Goal: Information Seeking & Learning: Learn about a topic

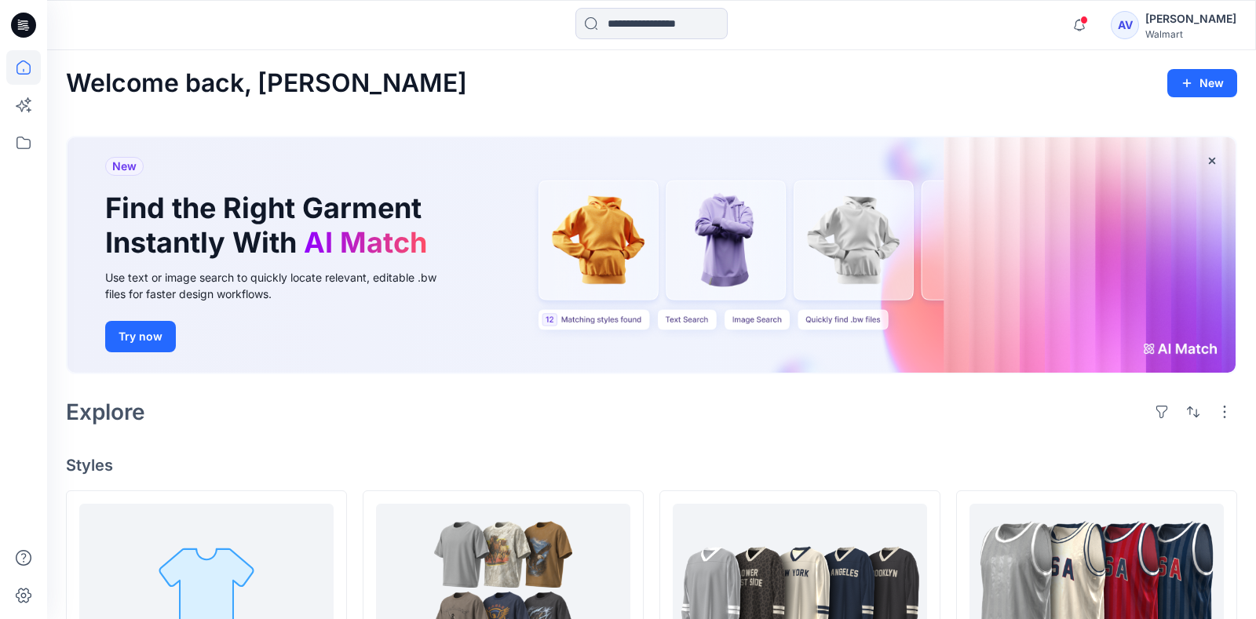
scroll to position [184, 0]
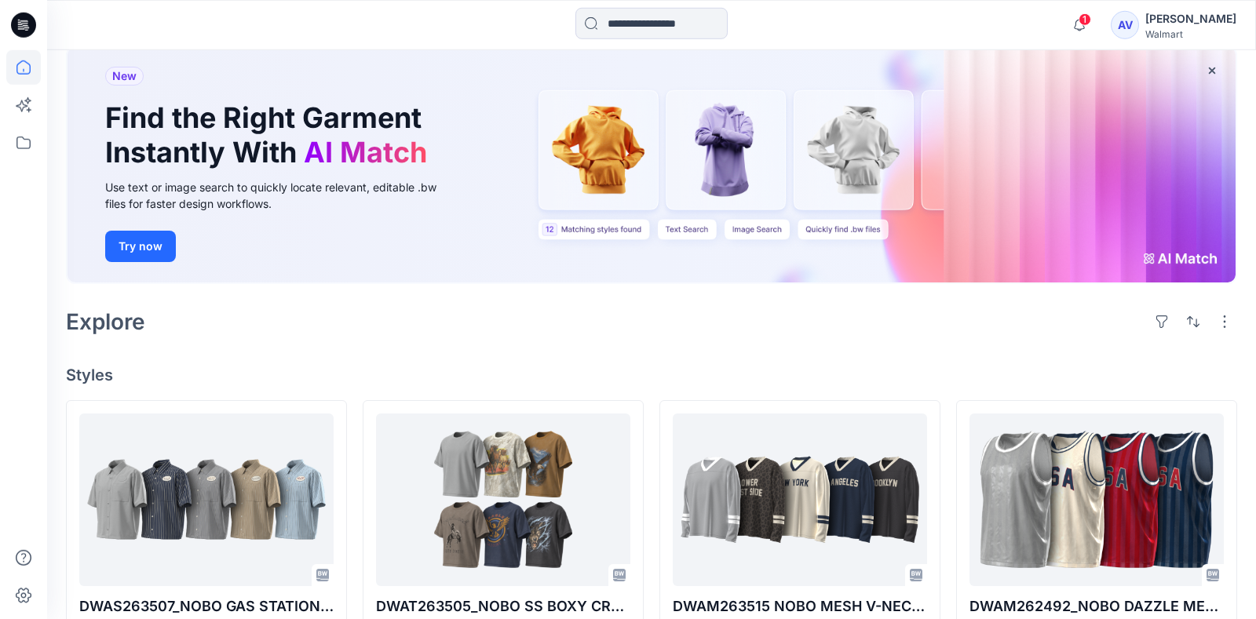
scroll to position [454, 0]
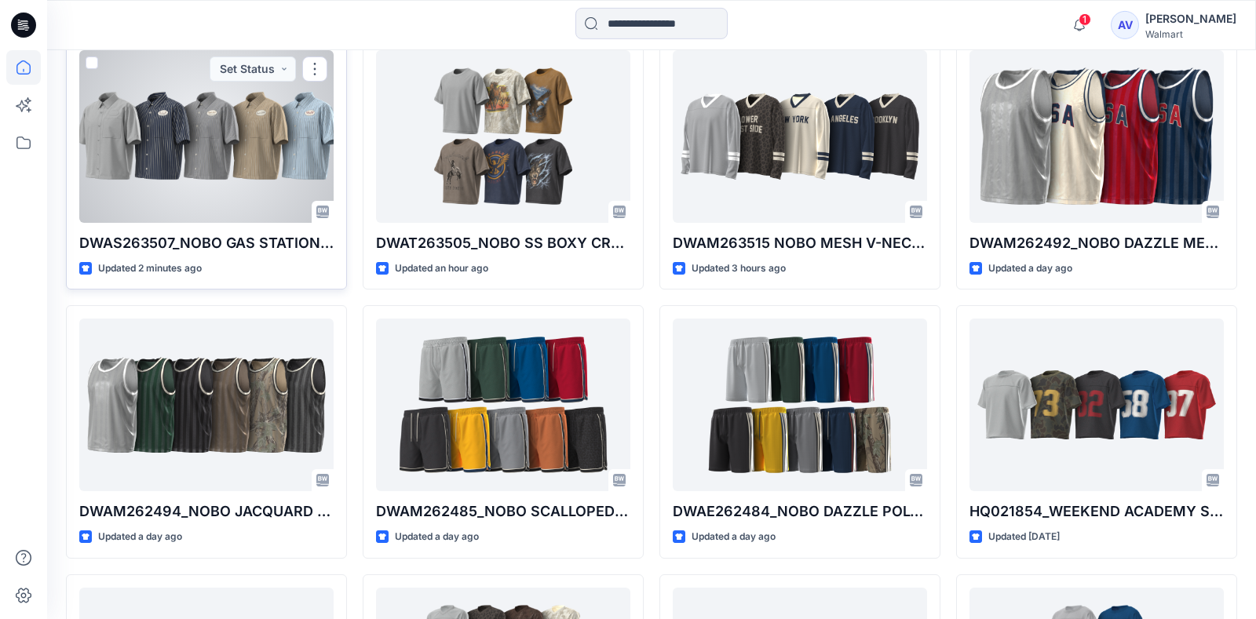
click at [228, 146] on div at bounding box center [206, 136] width 254 height 173
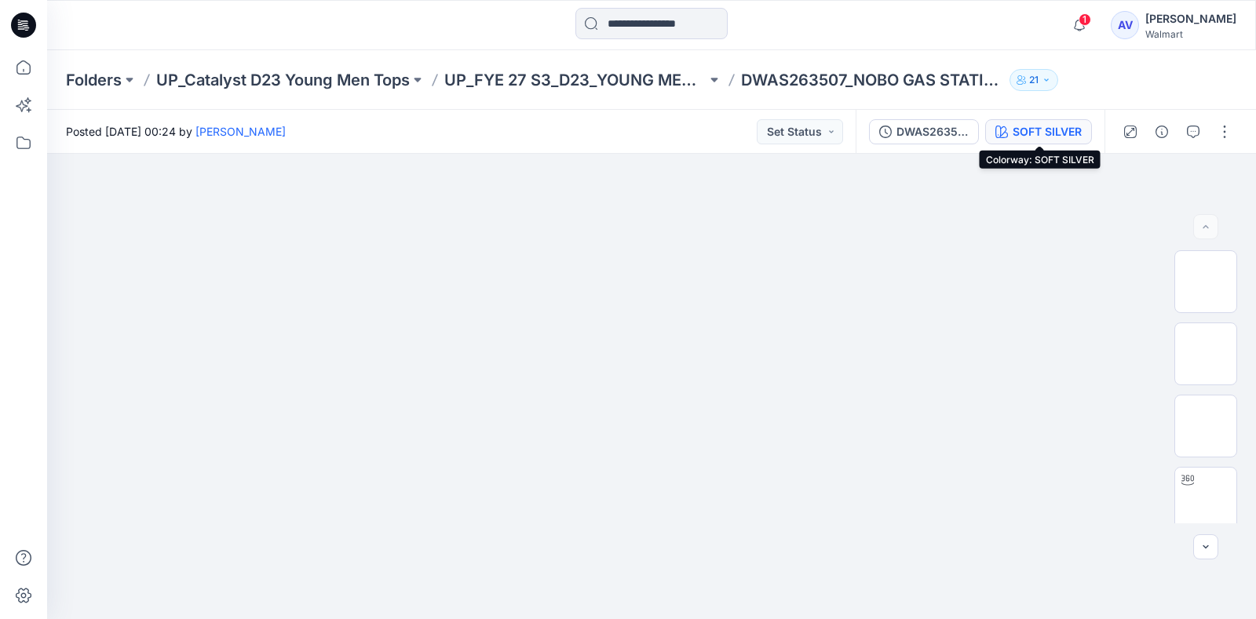
click at [1066, 123] on div "SOFT SILVER" at bounding box center [1046, 131] width 69 height 17
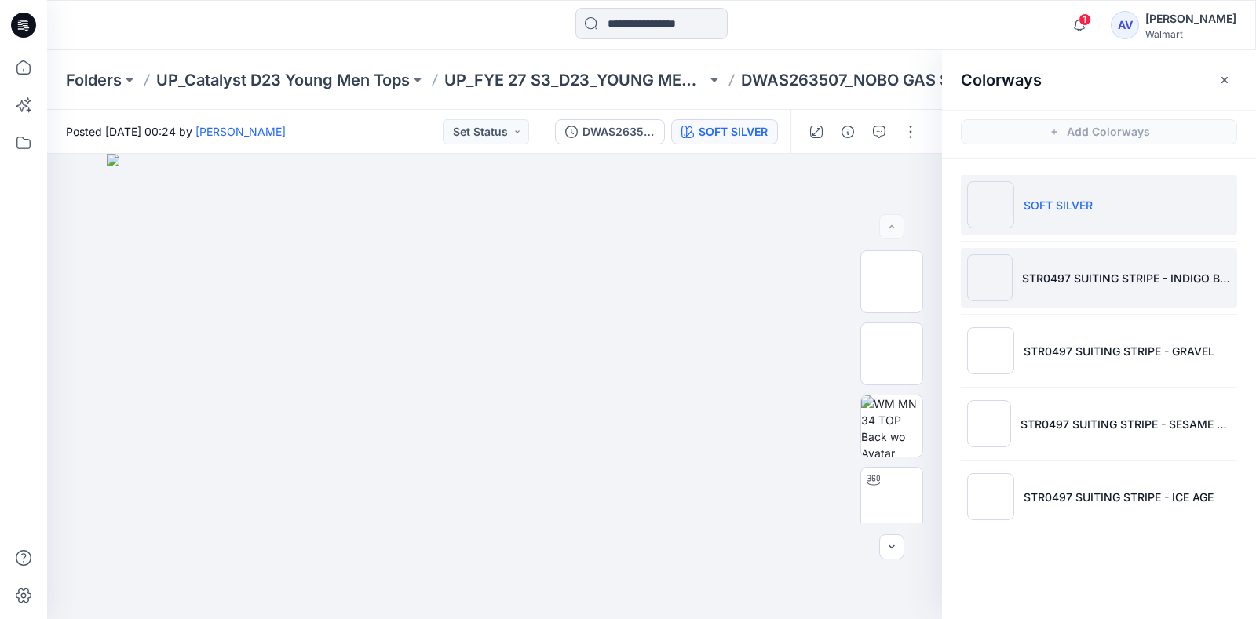
click at [1122, 262] on li "STR0497 SUITING STRIPE - INDIGO BLUE" at bounding box center [1098, 278] width 276 height 60
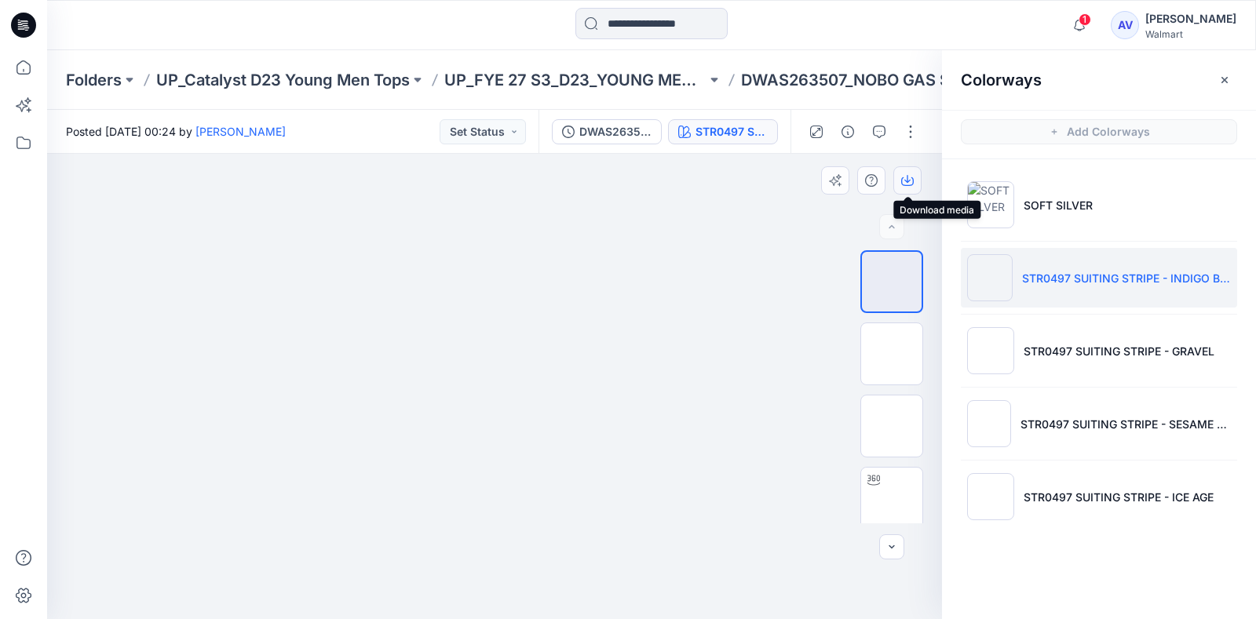
click at [915, 181] on button "button" at bounding box center [907, 180] width 28 height 28
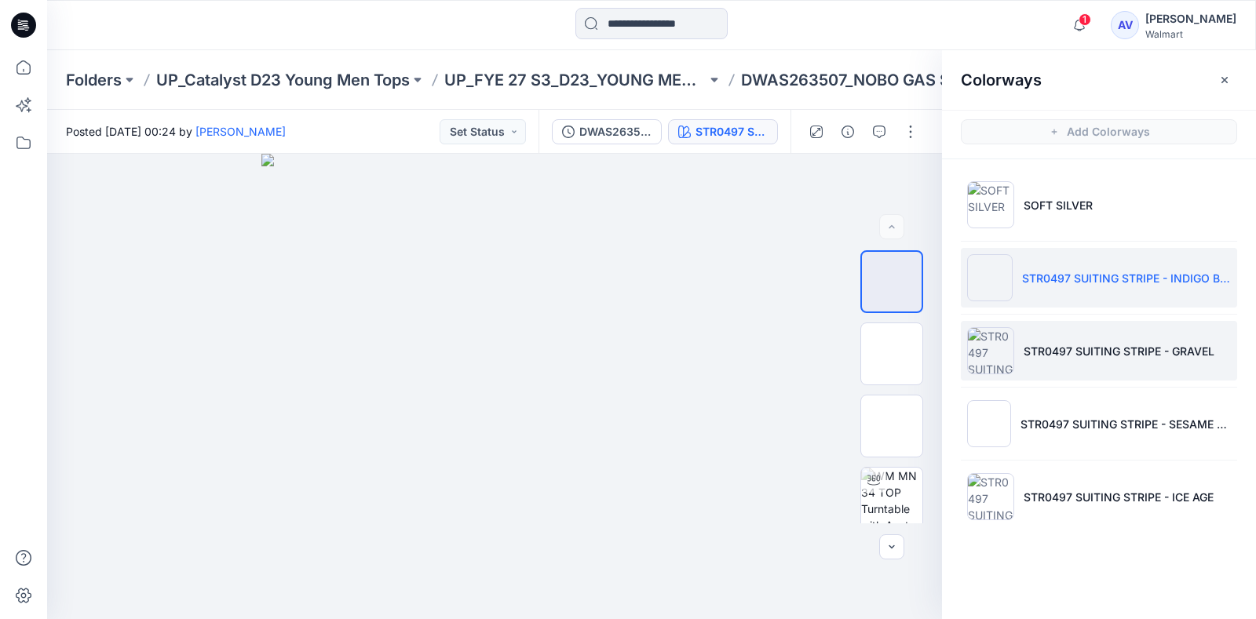
click at [1068, 344] on p "STR0497 SUITING STRIPE - GRAVEL" at bounding box center [1118, 351] width 191 height 16
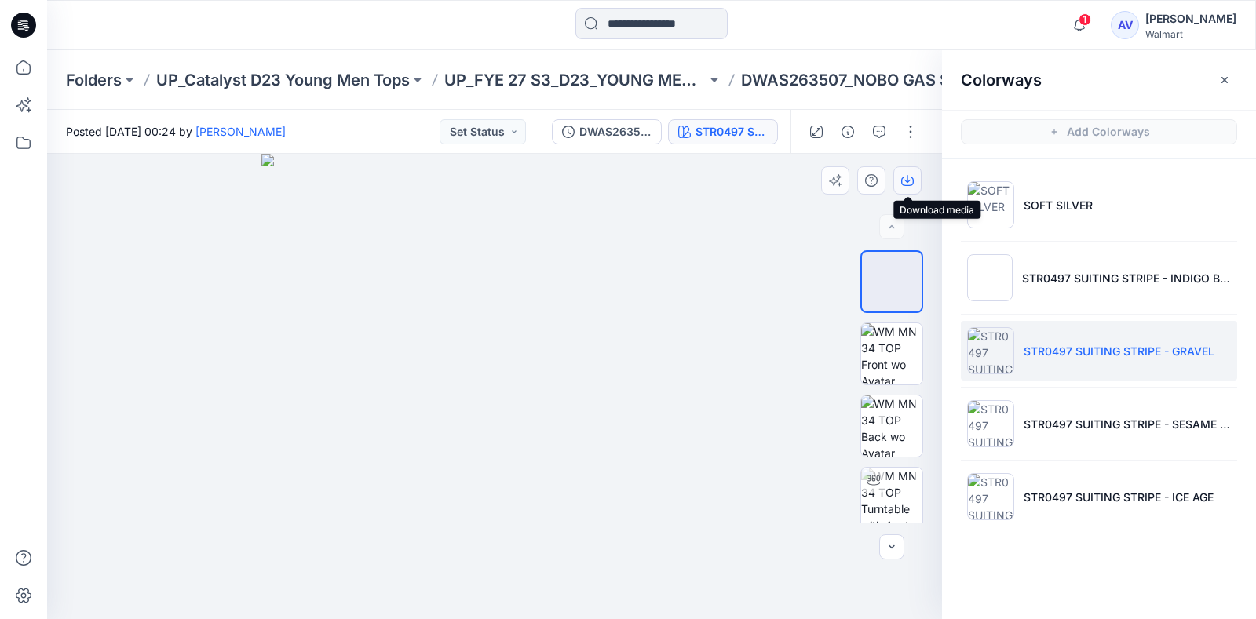
click at [906, 178] on icon "button" at bounding box center [907, 180] width 13 height 13
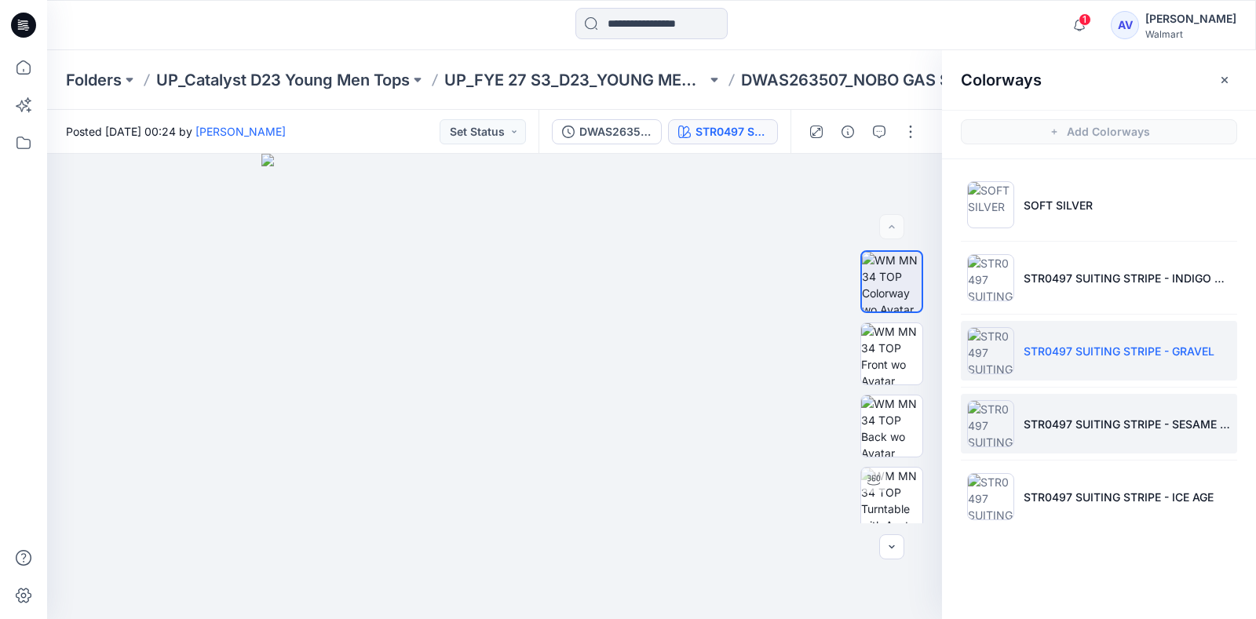
click at [1060, 395] on li "STR0497 SUITING STRIPE - SESAME SEED" at bounding box center [1098, 424] width 276 height 60
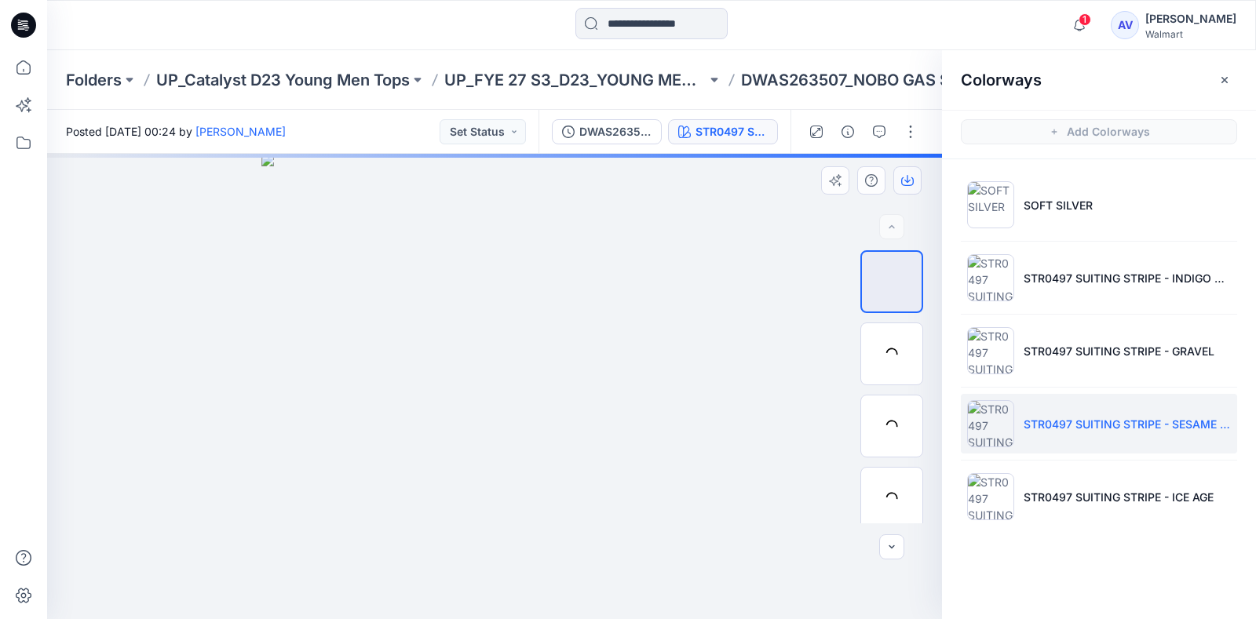
click at [913, 183] on icon "button" at bounding box center [907, 181] width 13 height 9
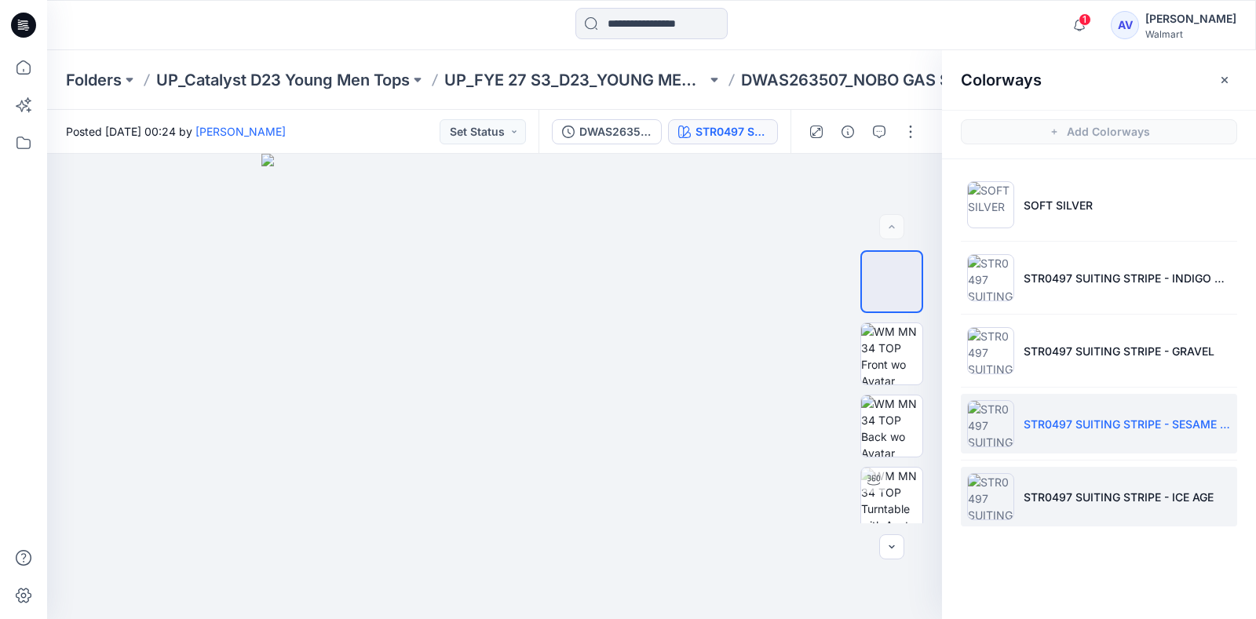
click at [1143, 476] on li "STR0497 SUITING STRIPE - ICE AGE" at bounding box center [1098, 497] width 276 height 60
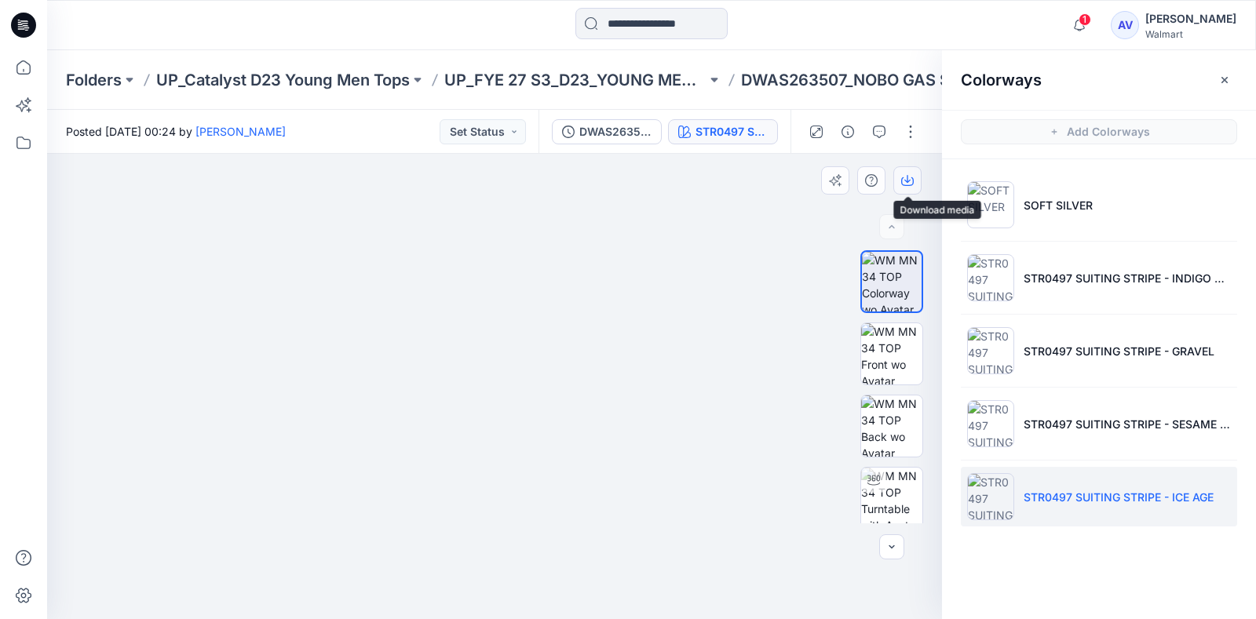
click at [905, 191] on button "button" at bounding box center [907, 180] width 28 height 28
click at [901, 418] on img at bounding box center [891, 425] width 61 height 61
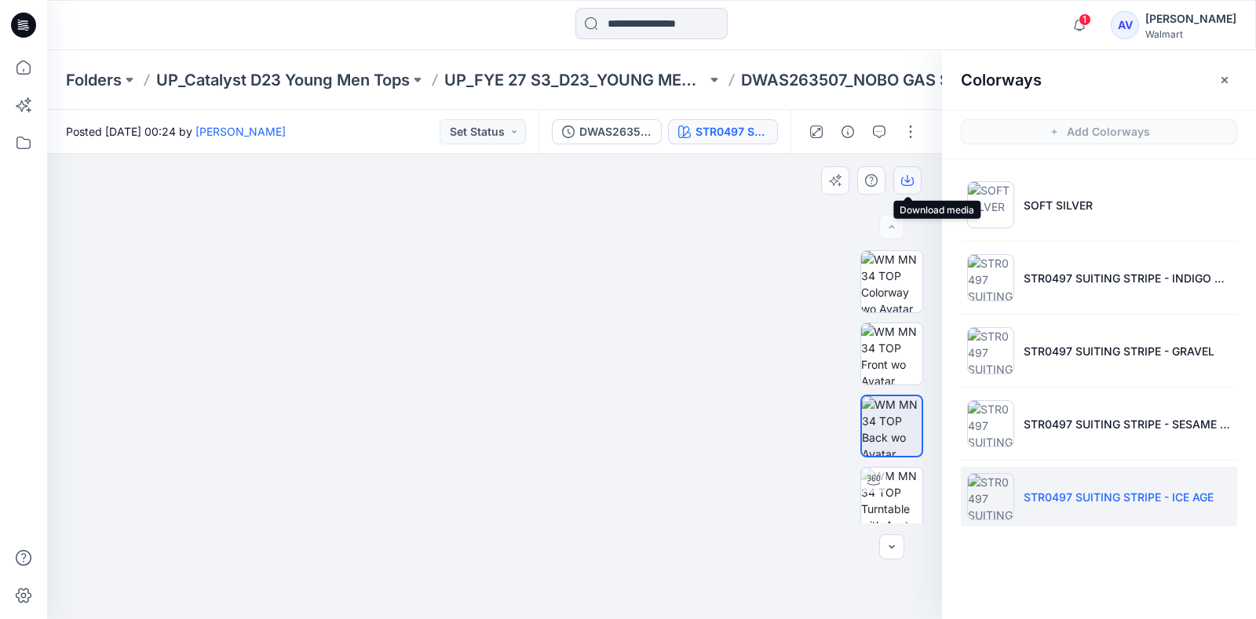
click at [905, 176] on icon "button" at bounding box center [907, 180] width 13 height 13
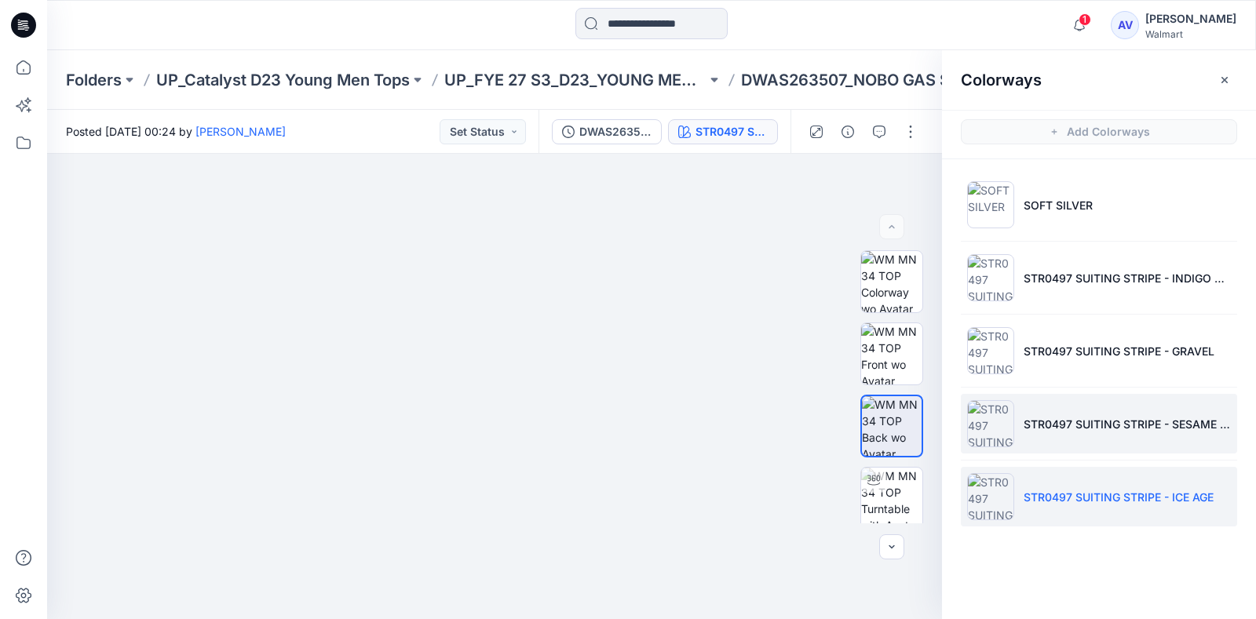
click at [1070, 446] on li "STR0497 SUITING STRIPE - SESAME SEED" at bounding box center [1098, 424] width 276 height 60
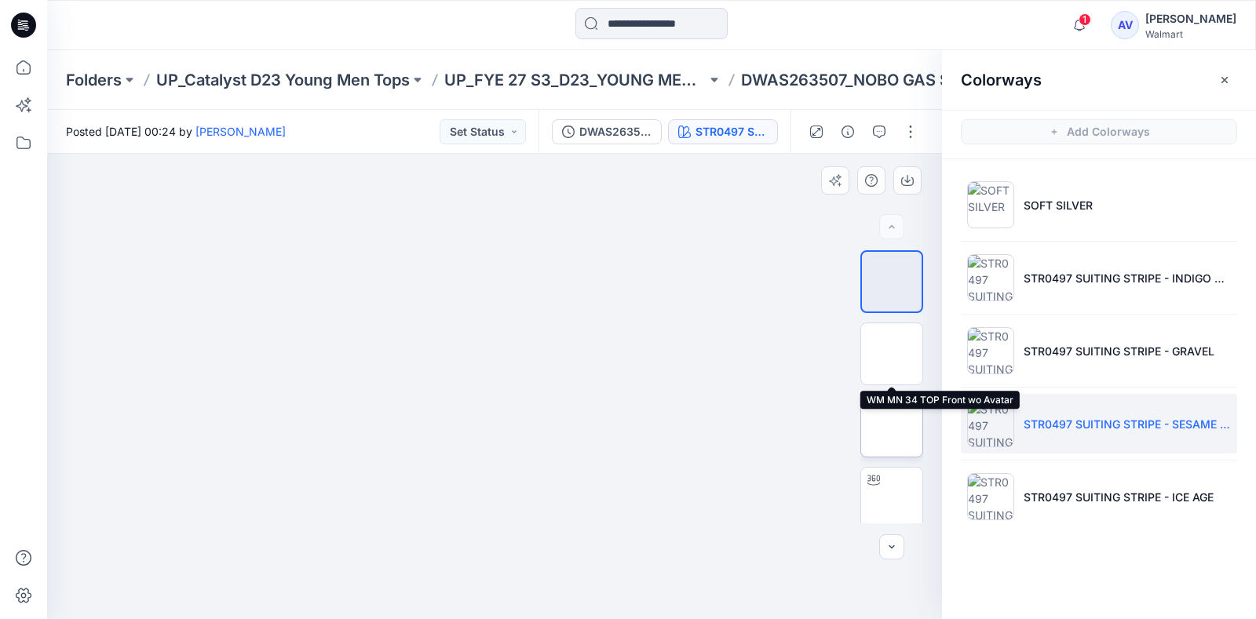
click at [891, 426] on img at bounding box center [891, 426] width 0 height 0
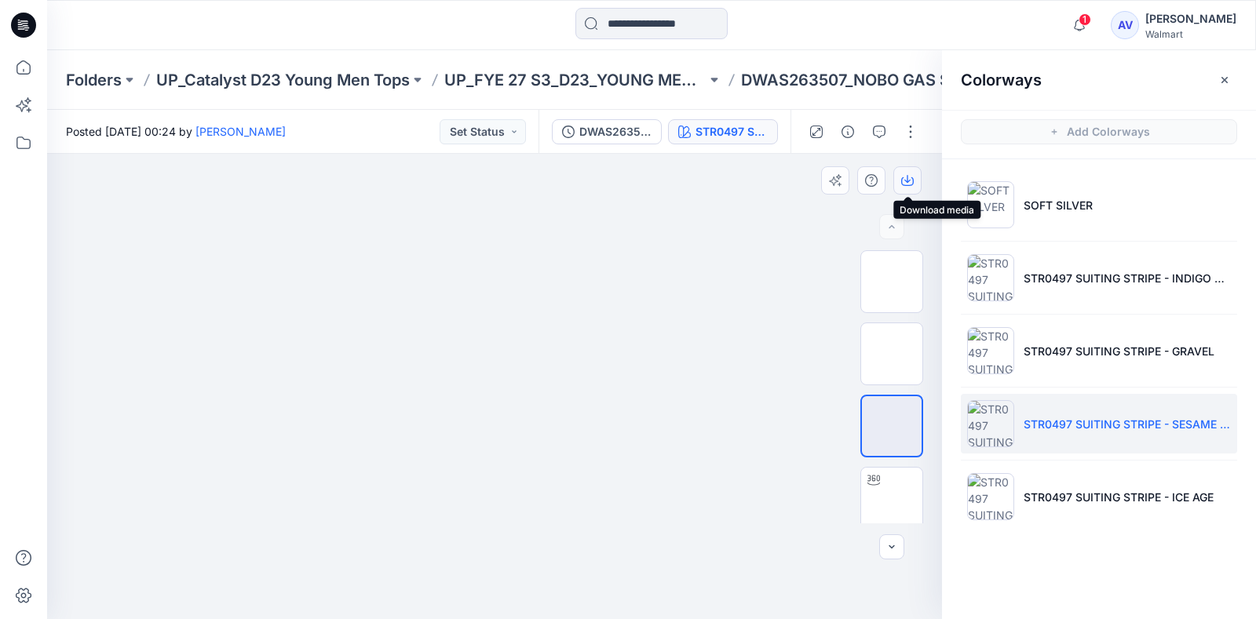
click at [903, 179] on icon "button" at bounding box center [907, 180] width 13 height 13
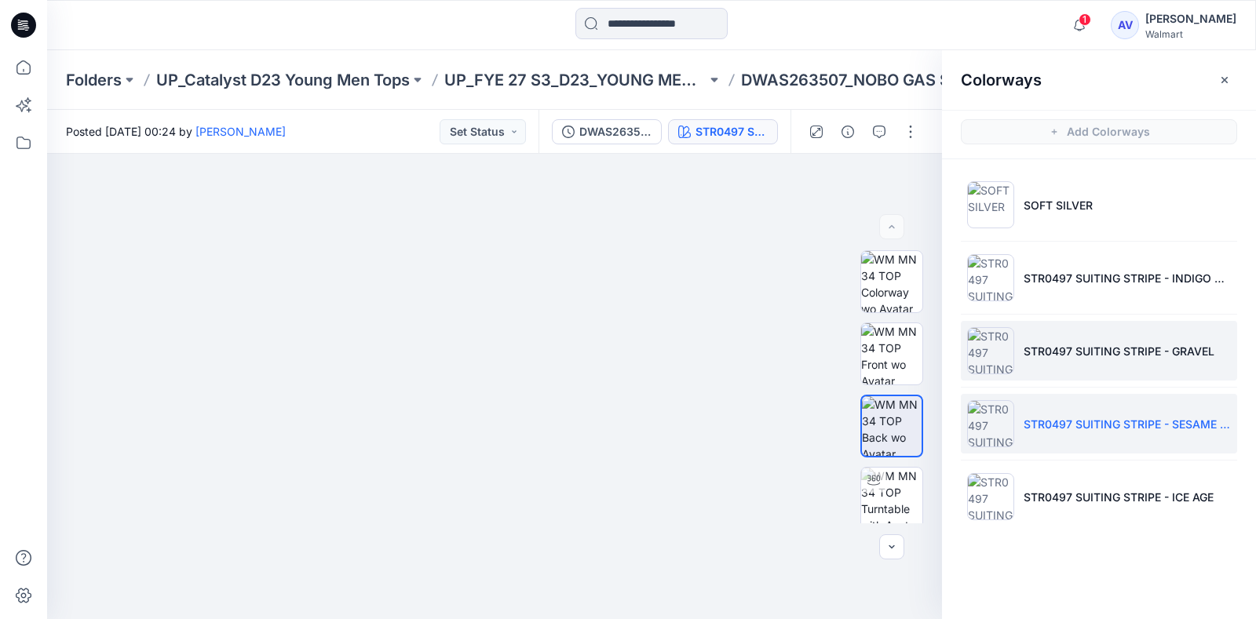
click at [1101, 366] on li "STR0497 SUITING STRIPE - GRAVEL" at bounding box center [1098, 351] width 276 height 60
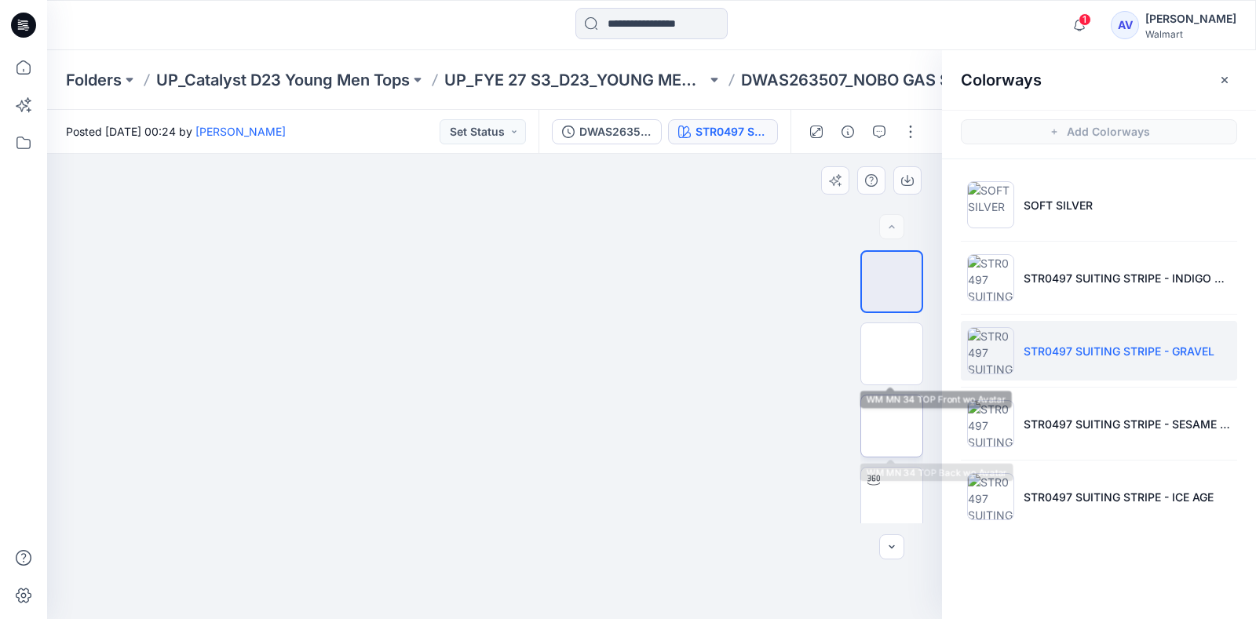
click at [891, 426] on img at bounding box center [891, 426] width 0 height 0
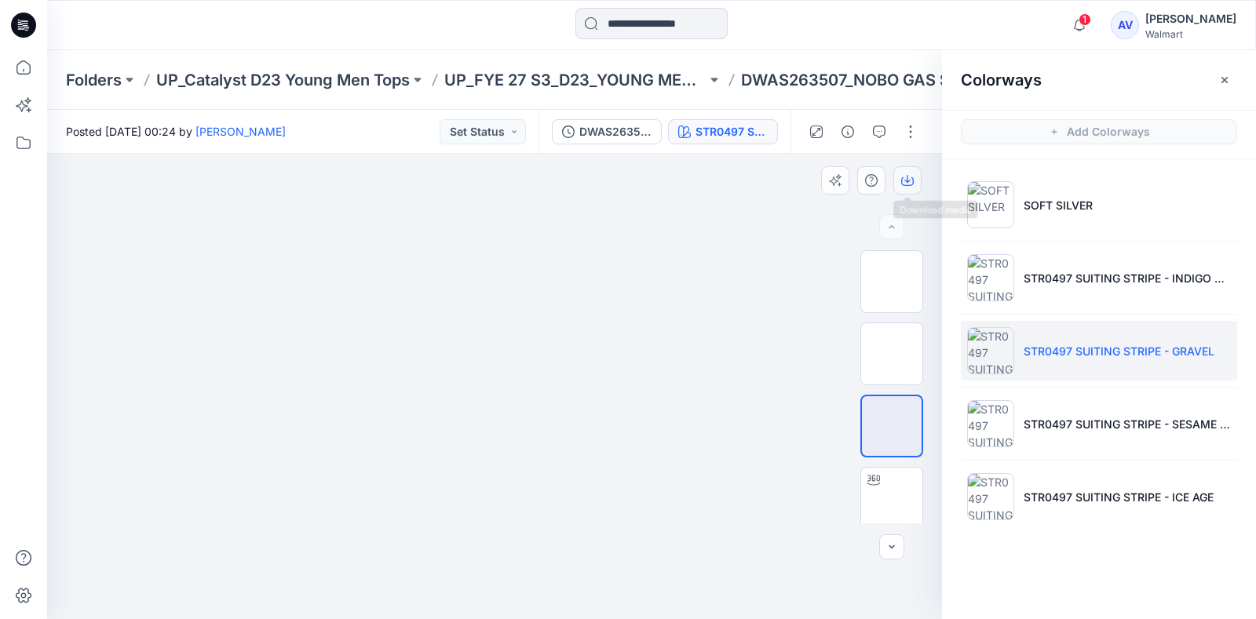
click at [910, 184] on icon "button" at bounding box center [907, 180] width 13 height 13
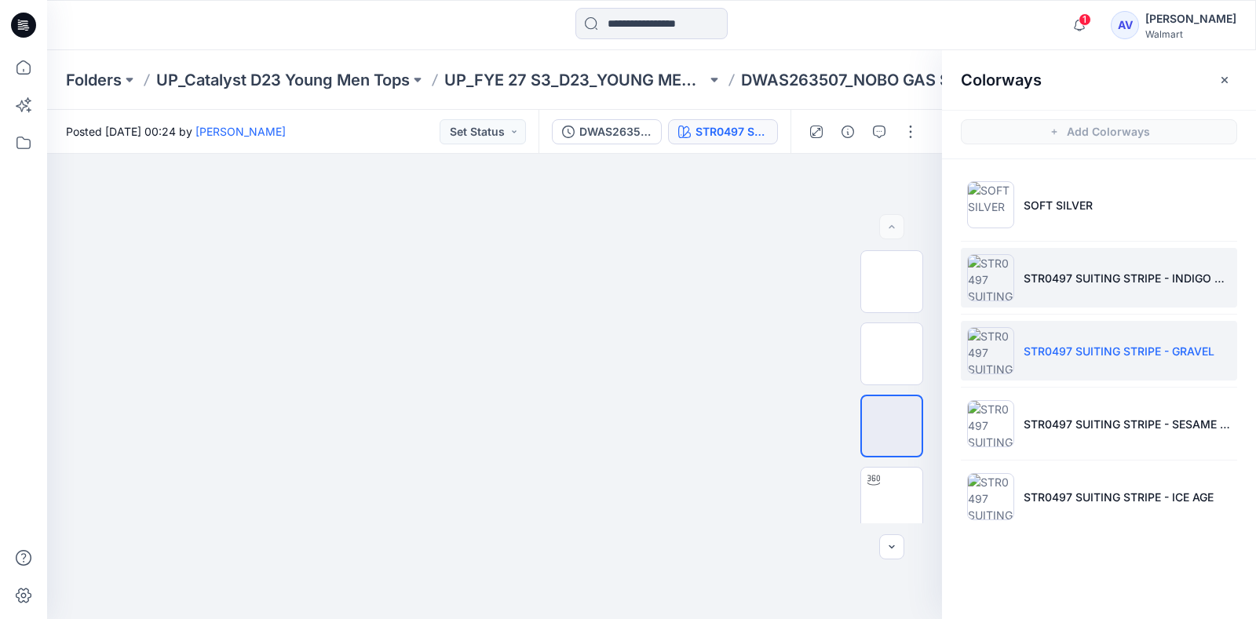
click at [1098, 276] on p "STR0497 SUITING STRIPE - INDIGO BLUE" at bounding box center [1126, 278] width 207 height 16
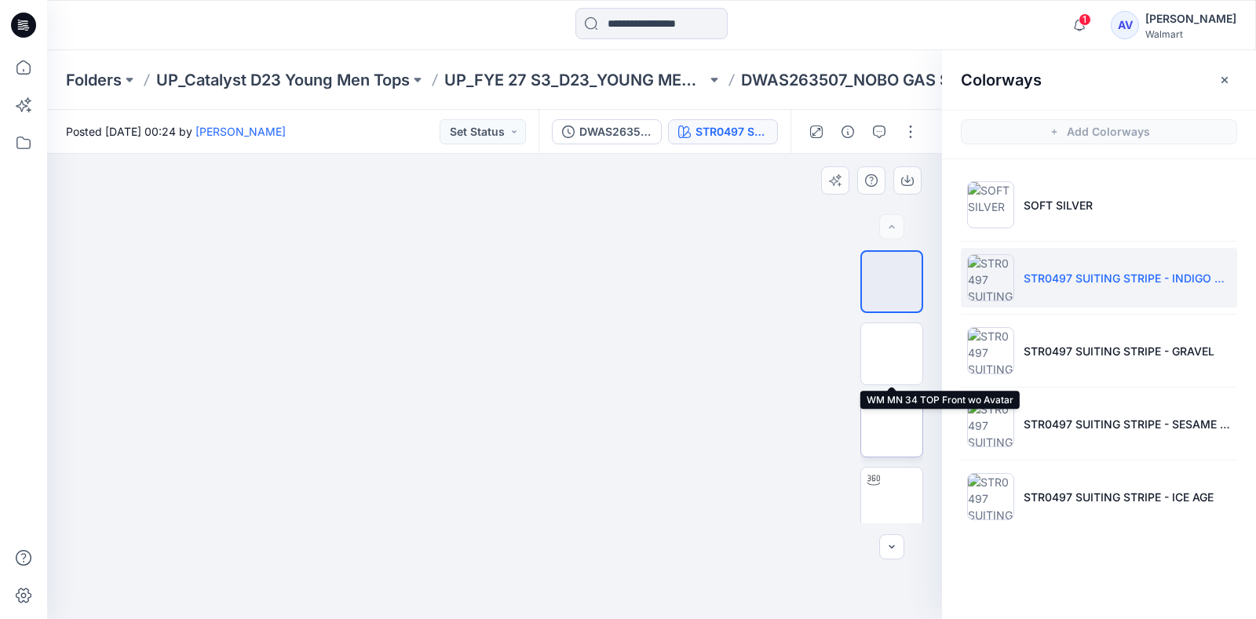
drag, startPoint x: 895, startPoint y: 421, endPoint x: 898, endPoint y: 402, distance: 19.8
click at [895, 421] on img at bounding box center [891, 425] width 61 height 61
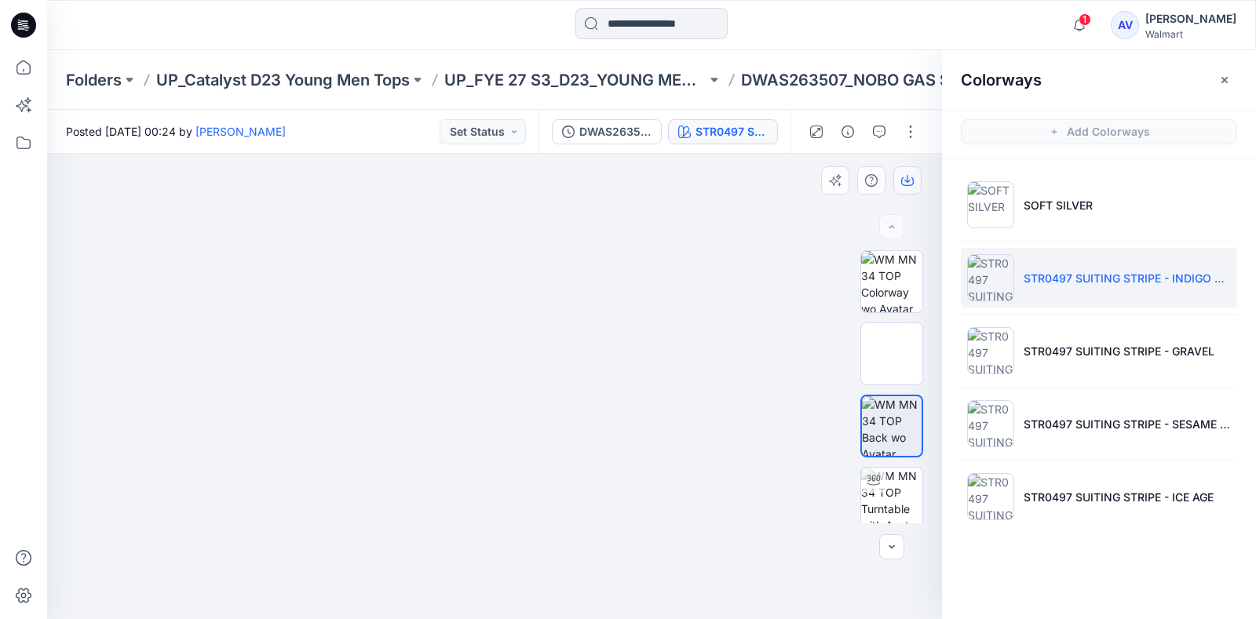
click at [903, 185] on icon "button" at bounding box center [907, 181] width 13 height 9
click at [794, 31] on div at bounding box center [651, 25] width 604 height 35
click at [1094, 28] on icon "button" at bounding box center [1079, 24] width 30 height 31
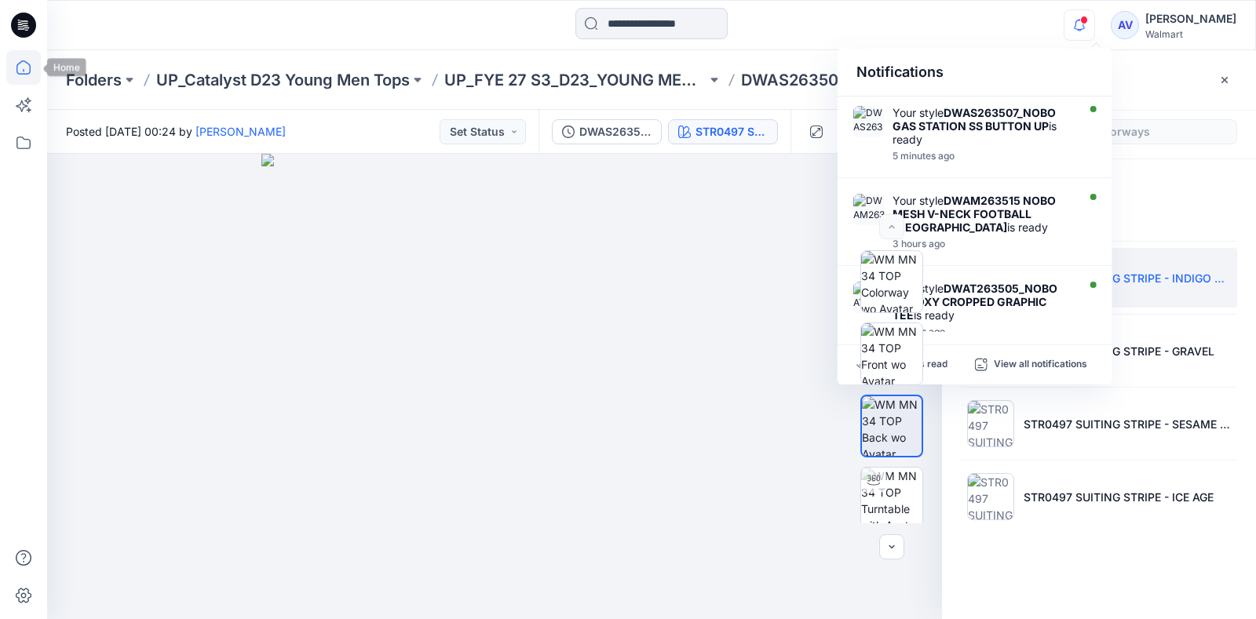
click at [25, 59] on icon at bounding box center [23, 67] width 35 height 35
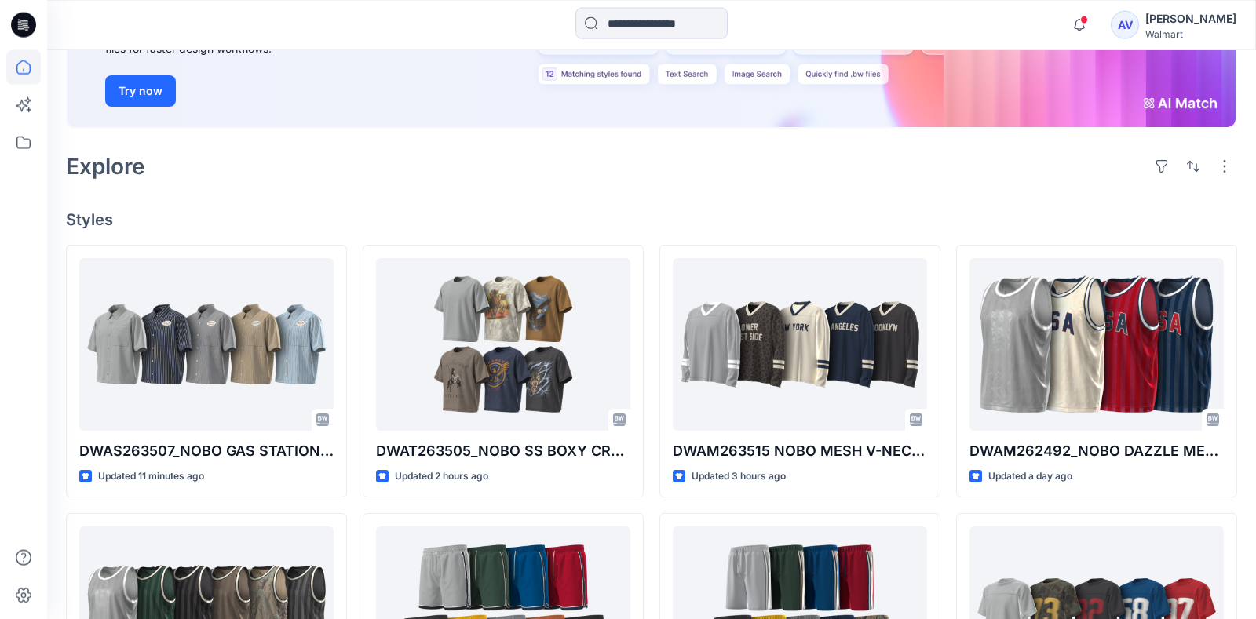
scroll to position [260, 0]
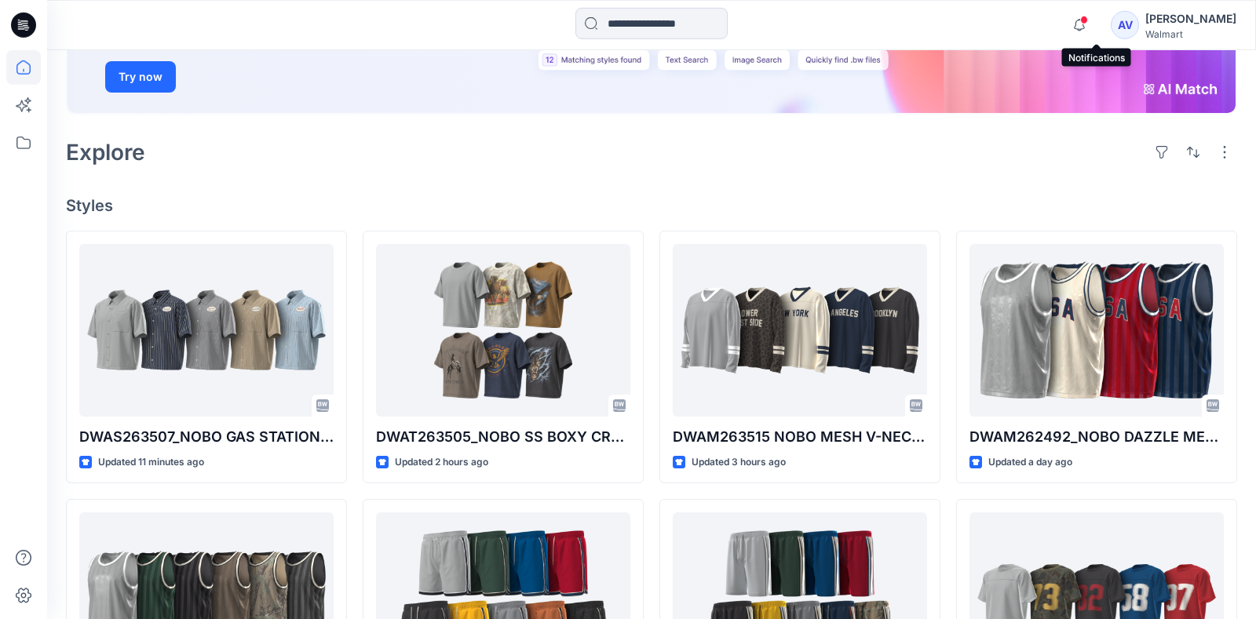
click at [1089, 23] on icon "button" at bounding box center [1079, 24] width 30 height 31
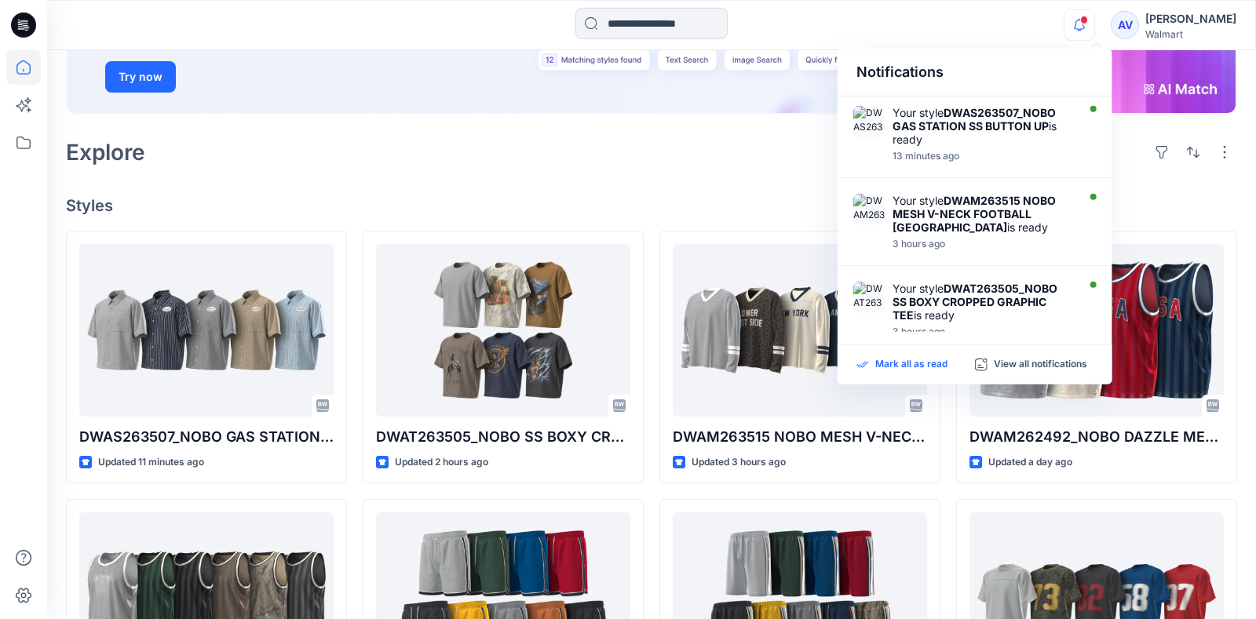
click at [905, 363] on p "Mark all as read" at bounding box center [911, 365] width 72 height 14
